Goal: Task Accomplishment & Management: Manage account settings

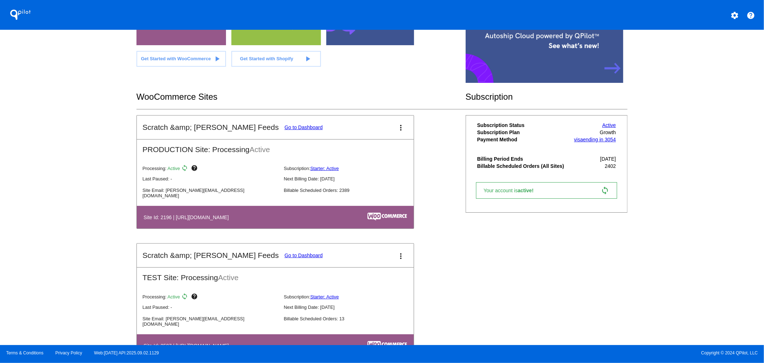
scroll to position [80, 0]
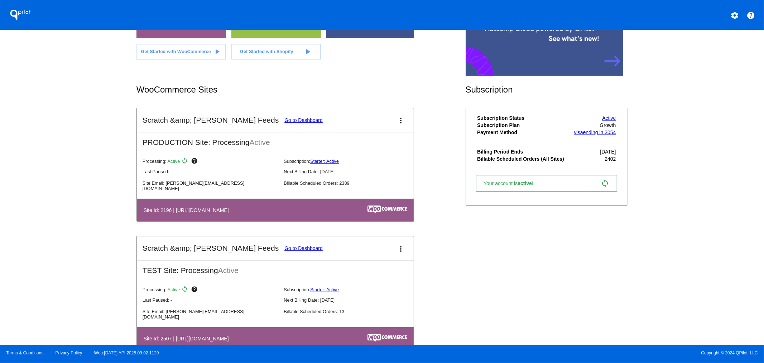
click at [284, 246] on link "Go to Dashboard" at bounding box center [303, 248] width 38 height 6
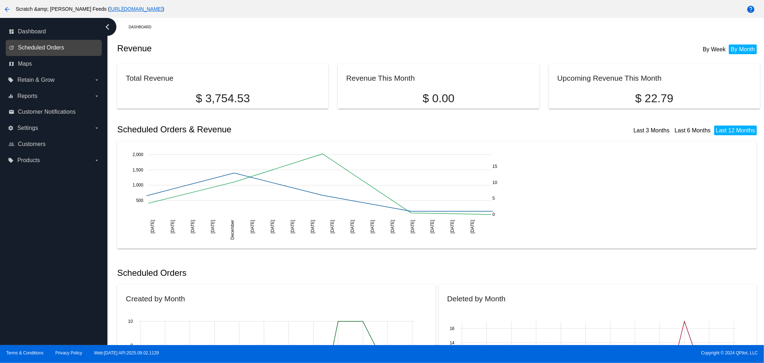
click at [52, 45] on span "Scheduled Orders" at bounding box center [41, 47] width 46 height 6
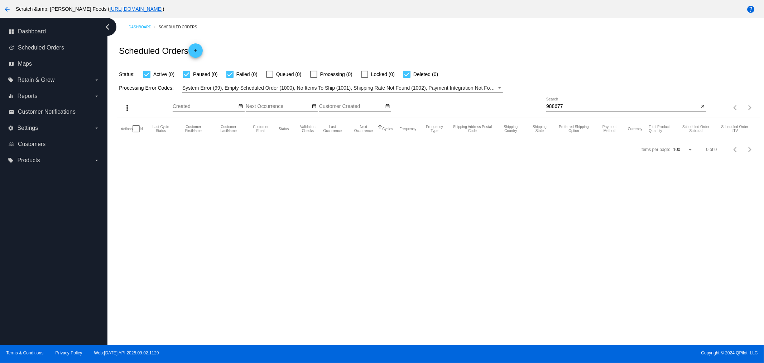
click at [570, 105] on input "988677" at bounding box center [622, 107] width 153 height 6
drag, startPoint x: 570, startPoint y: 105, endPoint x: 528, endPoint y: 106, distance: 41.9
click at [528, 106] on div "more_vert Sep Jan Feb Mar [DATE]" at bounding box center [438, 104] width 643 height 25
paste input "777792"
type input "777792"
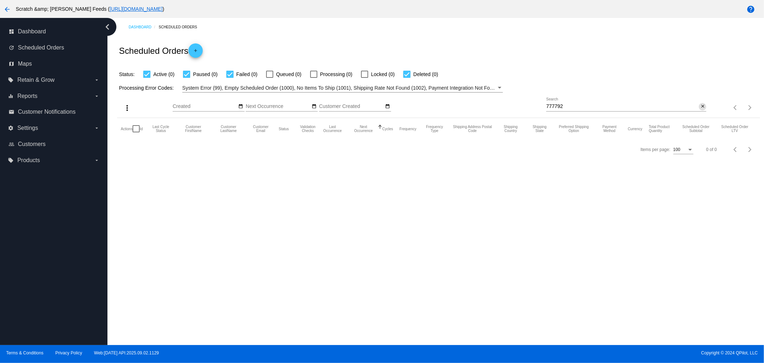
click at [547, 104] on input "777792" at bounding box center [622, 107] width 153 height 6
click at [522, 104] on div "more_vert Sep Jan Feb Mar [DATE]" at bounding box center [438, 104] width 643 height 25
click at [580, 102] on div "777792 Search" at bounding box center [622, 104] width 153 height 14
drag, startPoint x: 567, startPoint y: 106, endPoint x: 544, endPoint y: 105, distance: 22.2
click at [544, 105] on div "more_vert Sep Jan Feb Mar [DATE]" at bounding box center [438, 104] width 643 height 25
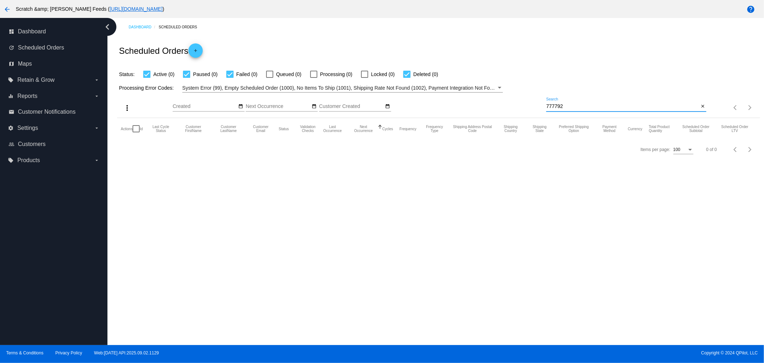
drag, startPoint x: 570, startPoint y: 105, endPoint x: 547, endPoint y: 105, distance: 22.6
click at [547, 105] on input "777792" at bounding box center [622, 107] width 153 height 6
paste input "[EMAIL_ADDRESS][DOMAIN_NAME]"
type input "[EMAIL_ADDRESS][DOMAIN_NAME]"
click at [25, 48] on span "Scheduled Orders" at bounding box center [41, 47] width 46 height 6
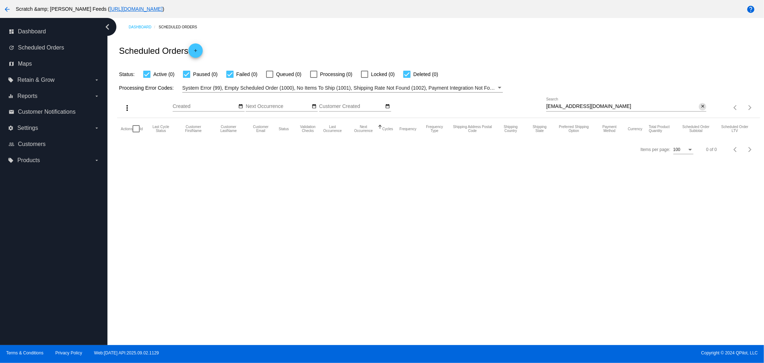
click at [702, 106] on mat-icon "close" at bounding box center [702, 107] width 5 height 6
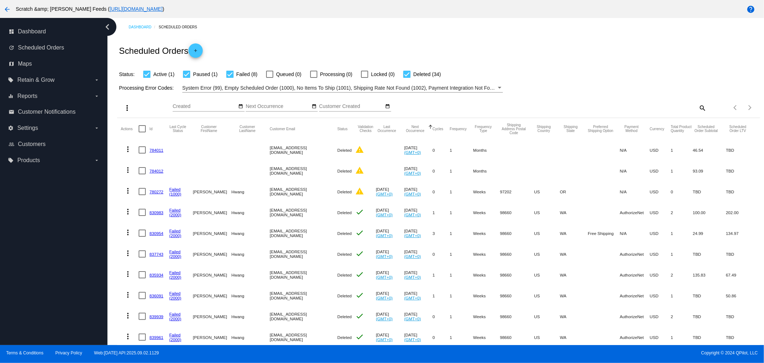
click at [698, 105] on mat-icon "search" at bounding box center [702, 107] width 9 height 11
click at [574, 106] on input "Search" at bounding box center [626, 107] width 160 height 6
paste input "[EMAIL_ADDRESS][DOMAIN_NAME]"
type input "[EMAIL_ADDRESS][DOMAIN_NAME]"
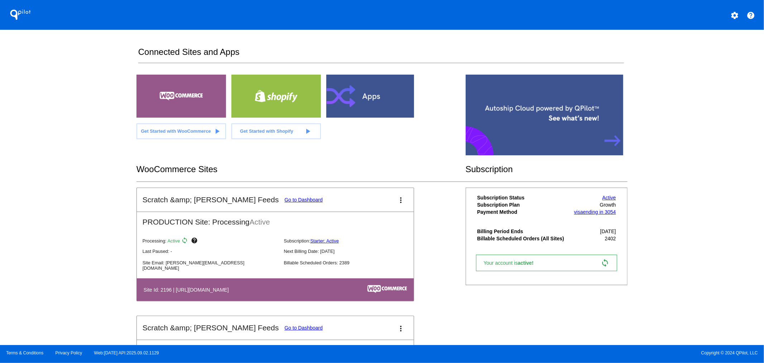
click at [284, 197] on link "Go to Dashboard" at bounding box center [303, 200] width 38 height 6
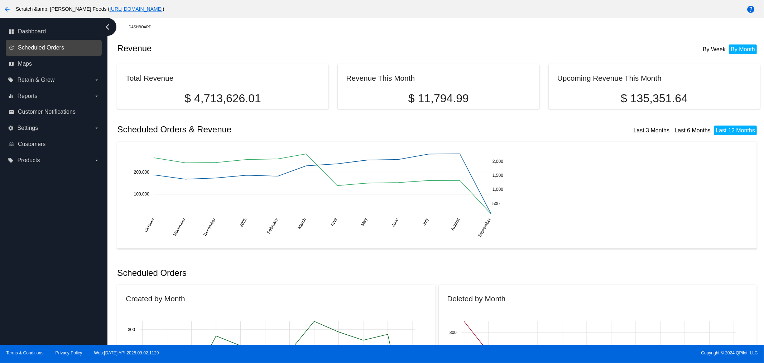
click at [38, 45] on span "Scheduled Orders" at bounding box center [41, 47] width 46 height 6
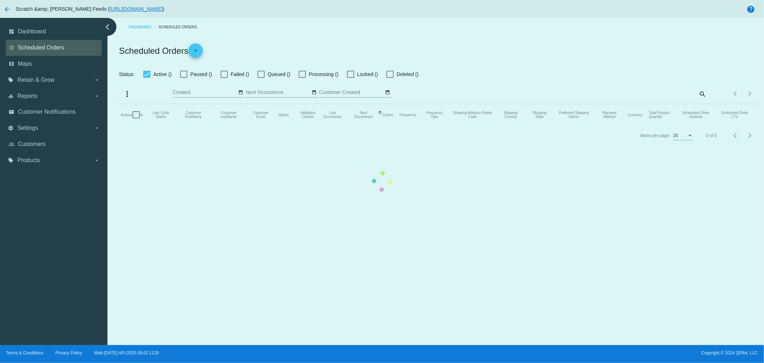
checkbox input "true"
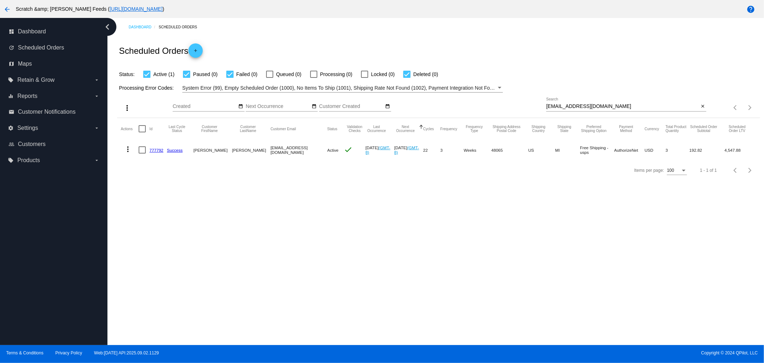
click at [156, 149] on link "777792" at bounding box center [156, 150] width 14 height 5
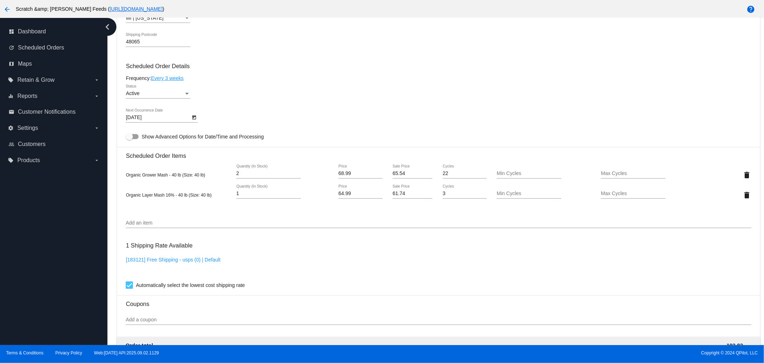
scroll to position [398, 0]
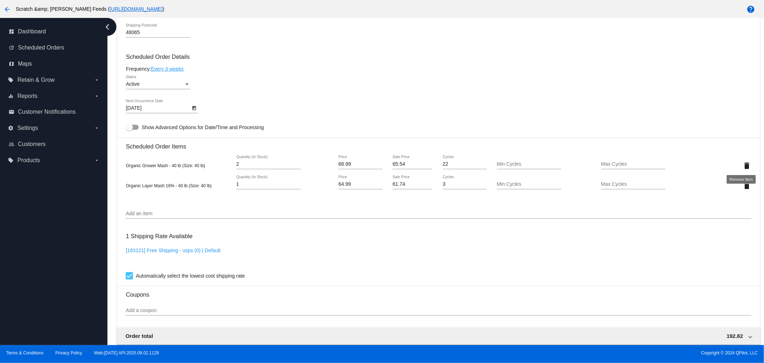
click at [743, 164] on mat-icon "delete" at bounding box center [747, 165] width 9 height 9
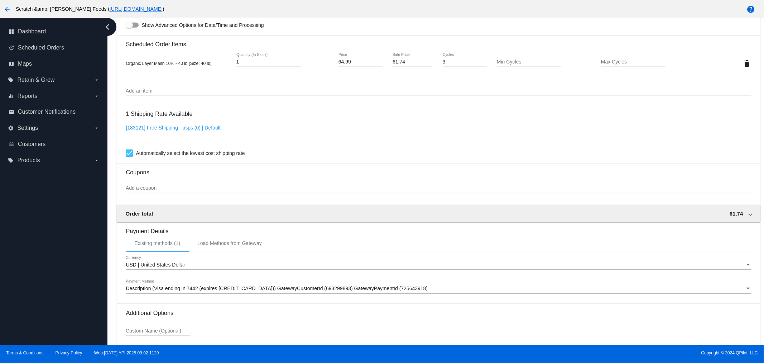
scroll to position [556, 0]
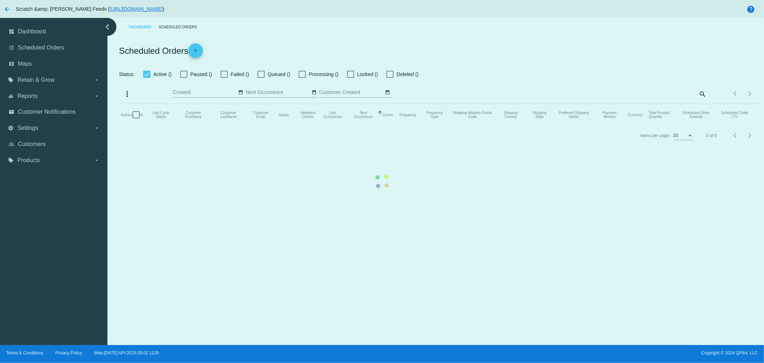
checkbox input "true"
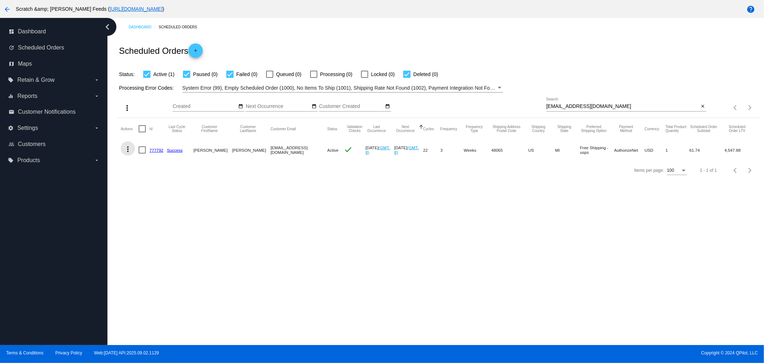
click at [130, 146] on mat-icon "more_vert" at bounding box center [128, 149] width 9 height 9
click at [155, 201] on span "Process Now" at bounding box center [156, 201] width 29 height 6
click at [156, 149] on link "777792" at bounding box center [156, 150] width 14 height 5
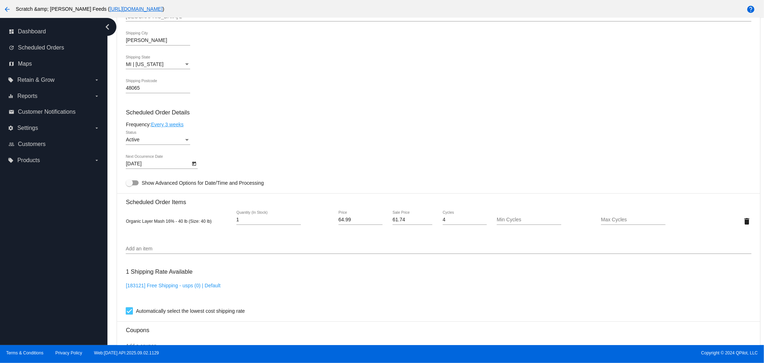
scroll to position [318, 0]
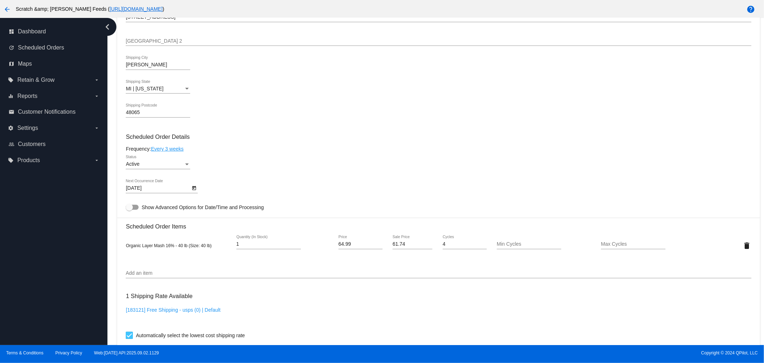
click at [138, 270] on input "Add an item" at bounding box center [438, 273] width 625 height 6
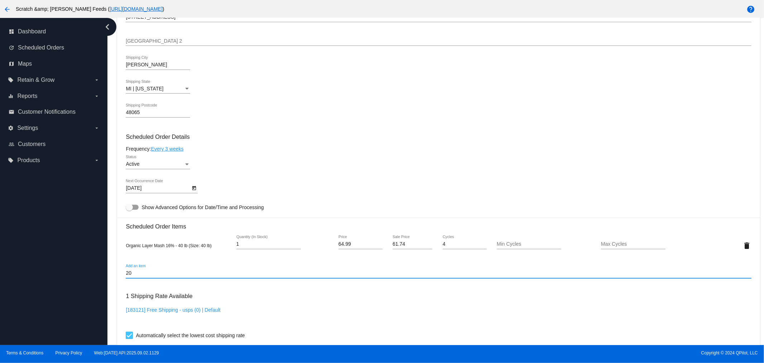
type input "2"
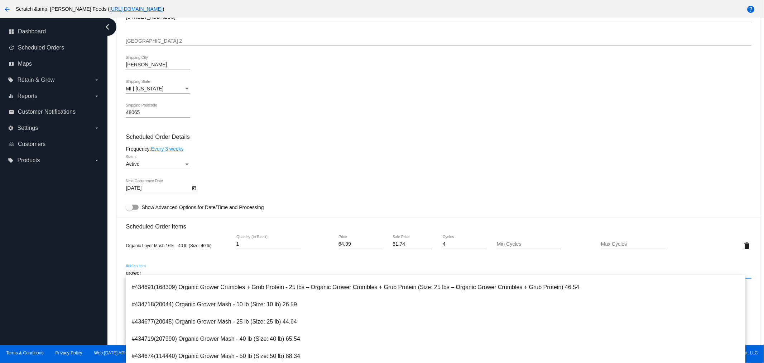
scroll to position [80, 0]
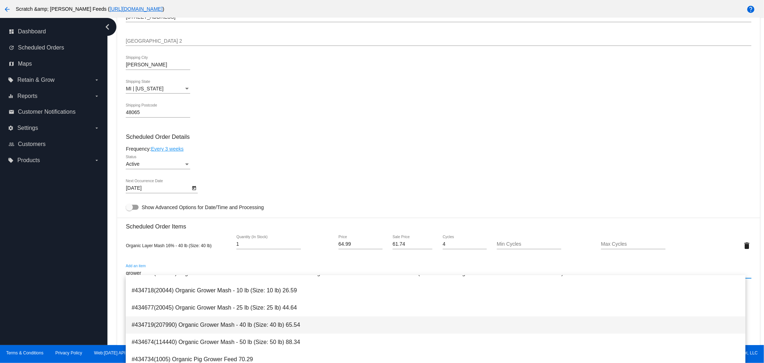
type input "grower"
click at [151, 326] on span "#434719(207990) Organic Grower Mash - 40 lb (Size: 40 lb) 65.54" at bounding box center [435, 324] width 608 height 17
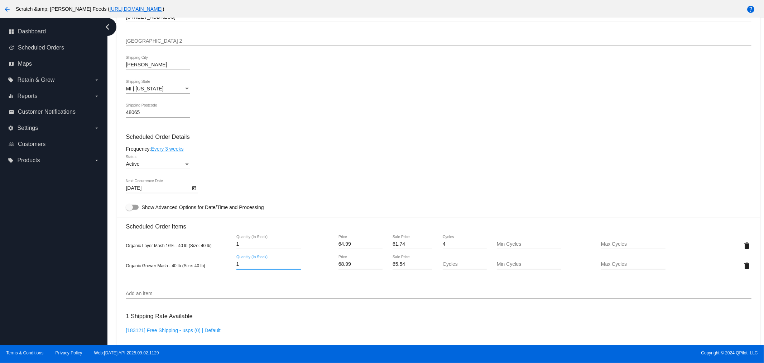
click at [244, 261] on input "1" at bounding box center [268, 264] width 64 height 6
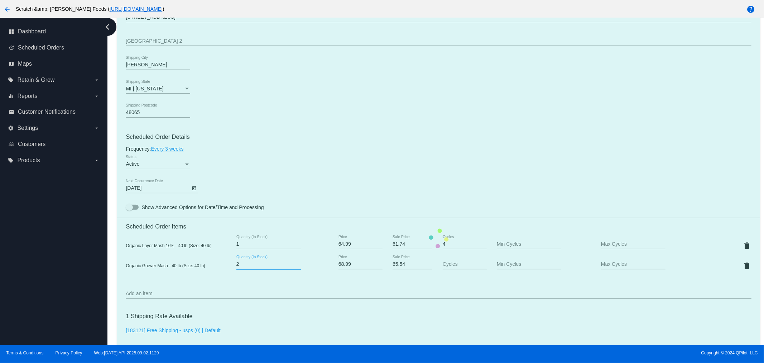
type input "2"
click at [296, 261] on input "2" at bounding box center [268, 264] width 64 height 6
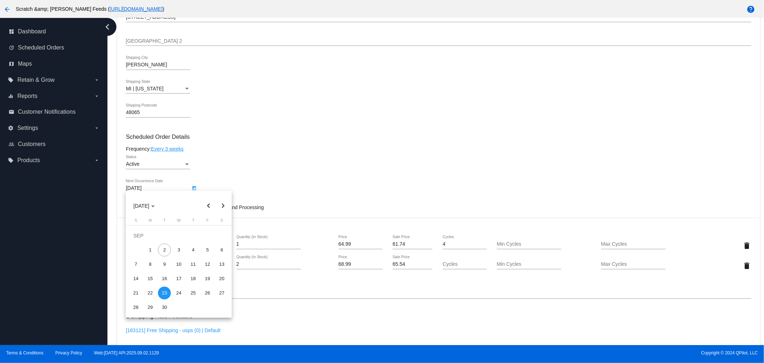
click at [167, 187] on body "arrow_back Scratch &amp; Peck Feeds ( https://www.scratchandpeck.com ) help das…" at bounding box center [382, 181] width 764 height 363
click at [148, 276] on div "15" at bounding box center [150, 278] width 13 height 13
type input "9/15/2025"
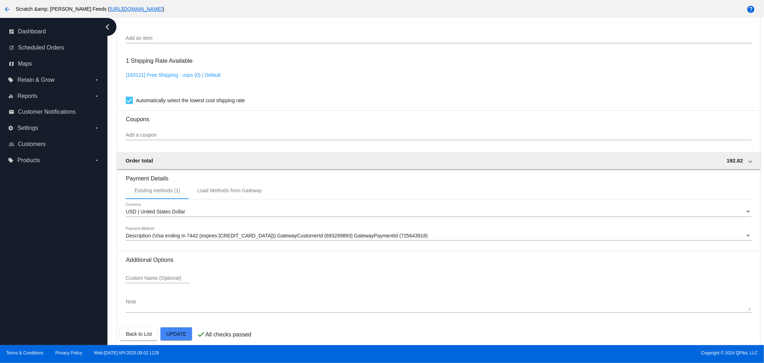
scroll to position [576, 0]
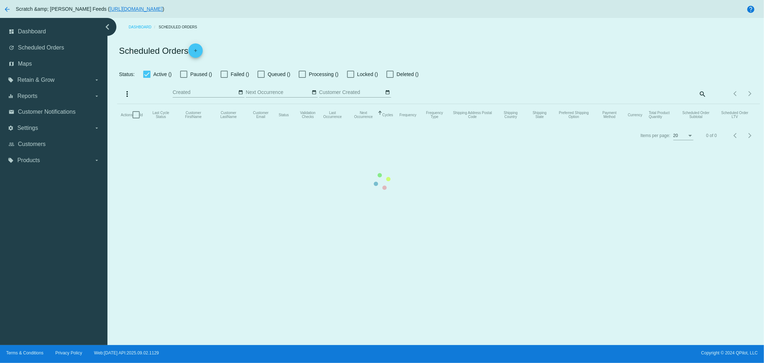
checkbox input "true"
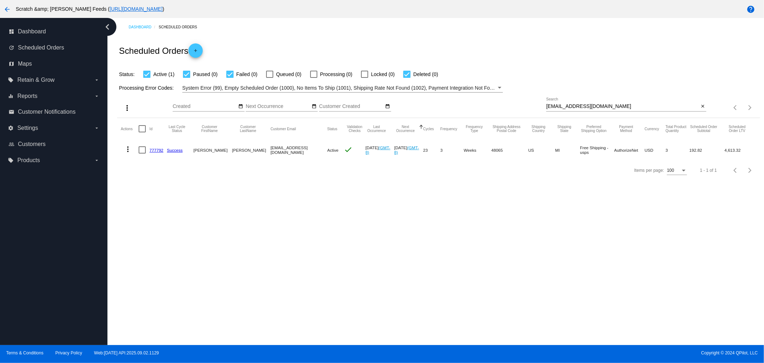
click at [156, 150] on link "777792" at bounding box center [156, 150] width 14 height 5
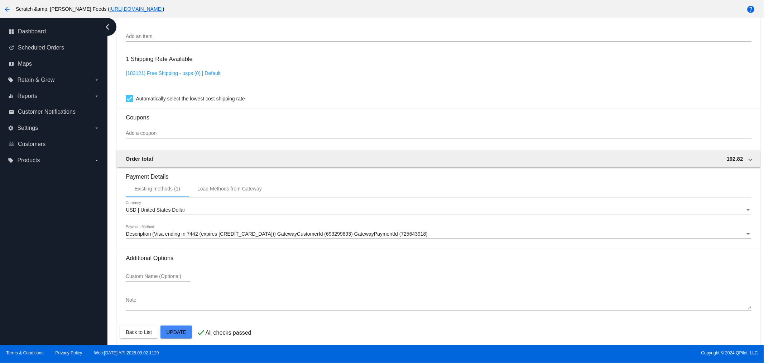
scroll to position [576, 0]
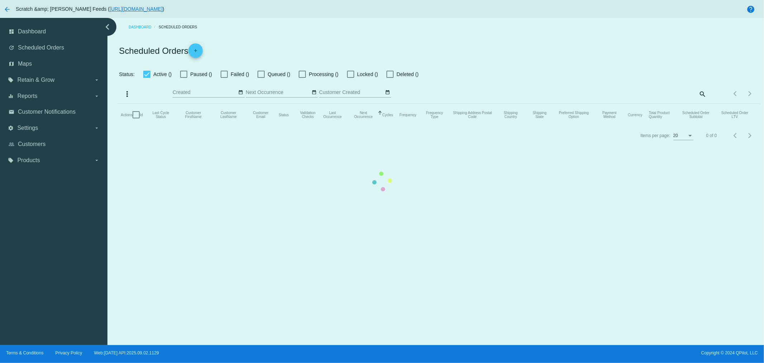
checkbox input "true"
